Goal: Find specific page/section

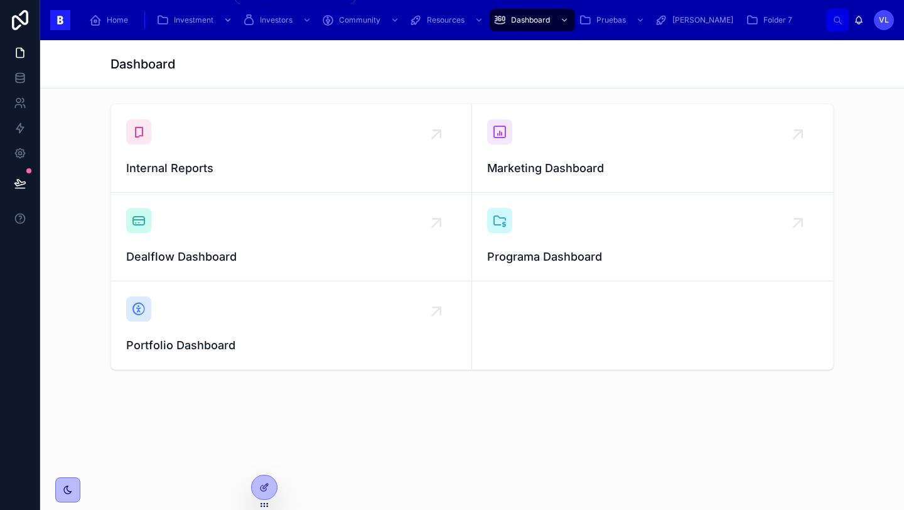
click at [195, 21] on span "Investment" at bounding box center [194, 20] width 40 height 10
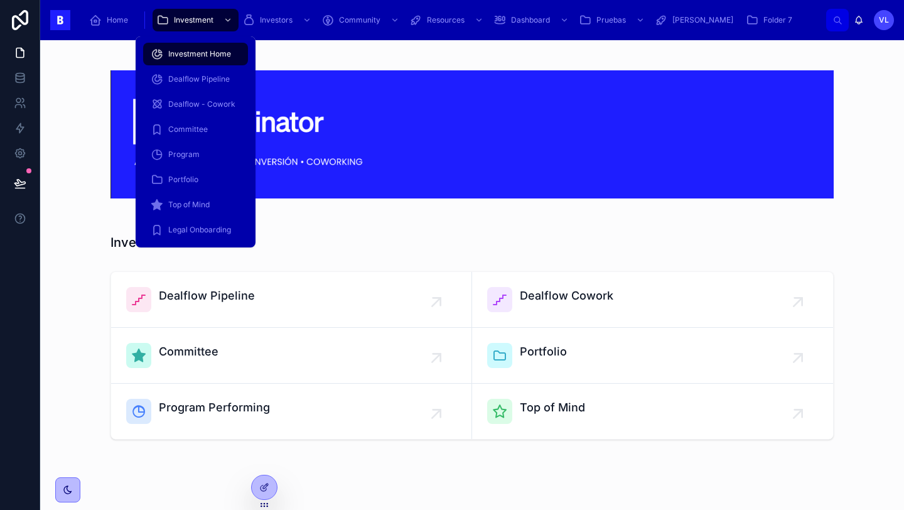
click at [195, 175] on span "Portfolio" at bounding box center [183, 179] width 30 height 10
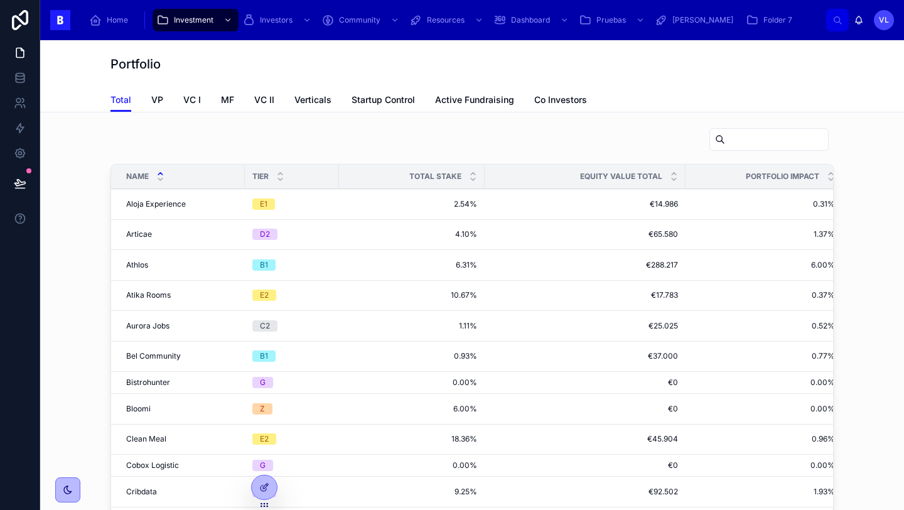
click at [421, 138] on div at bounding box center [471, 141] width 723 height 29
click at [255, 100] on span "VC II" at bounding box center [264, 100] width 20 height 13
